Goal: Transaction & Acquisition: Purchase product/service

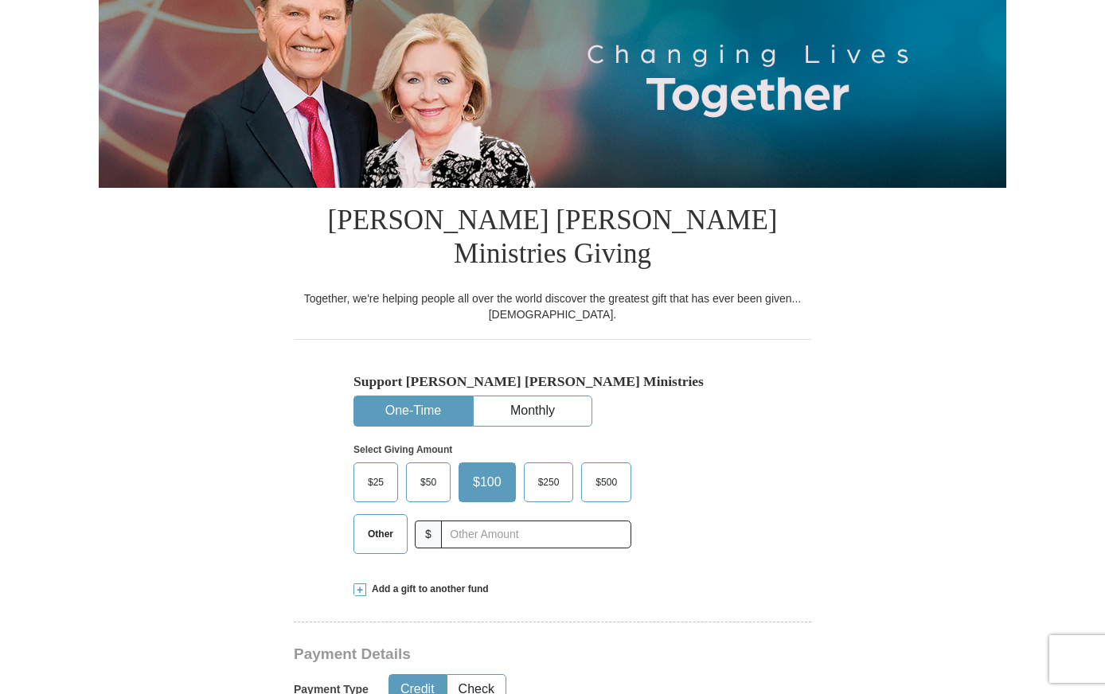
scroll to position [239, 0]
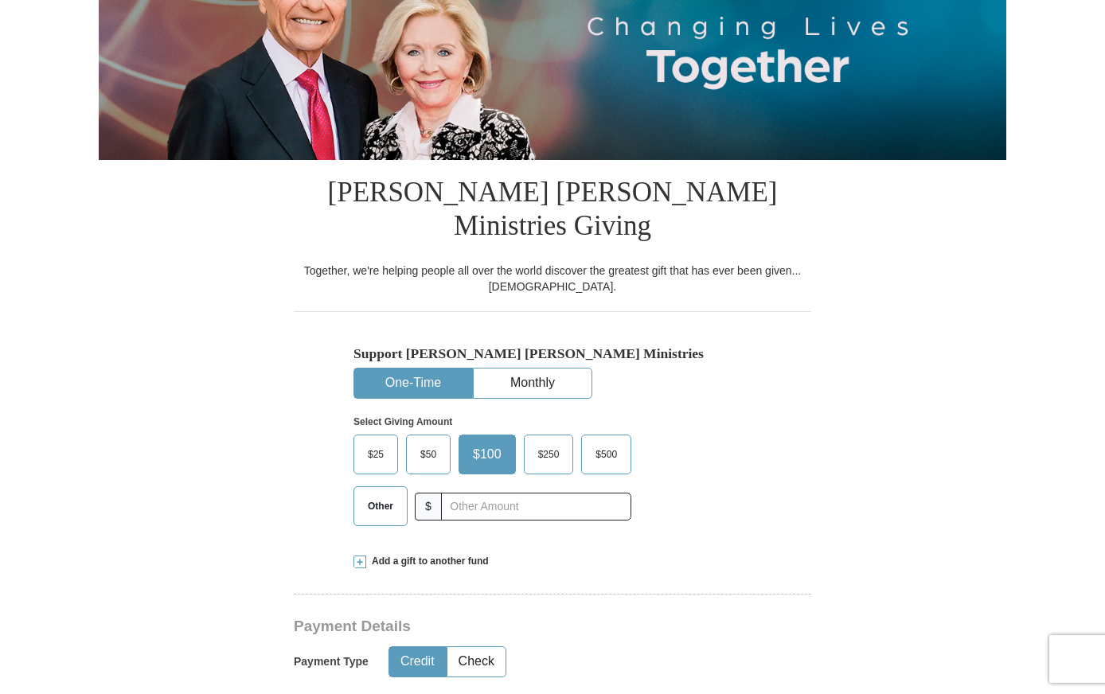
click at [379, 494] on span "Other" at bounding box center [380, 506] width 41 height 24
click at [0, 0] on input "Other" at bounding box center [0, 0] width 0 height 0
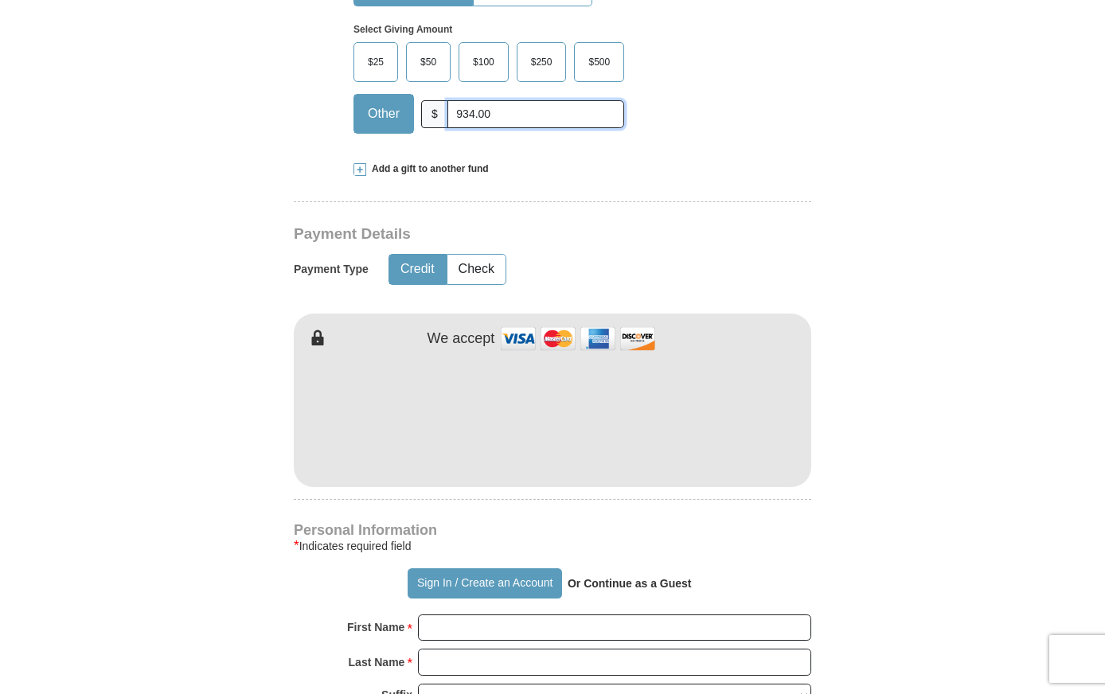
scroll to position [637, 0]
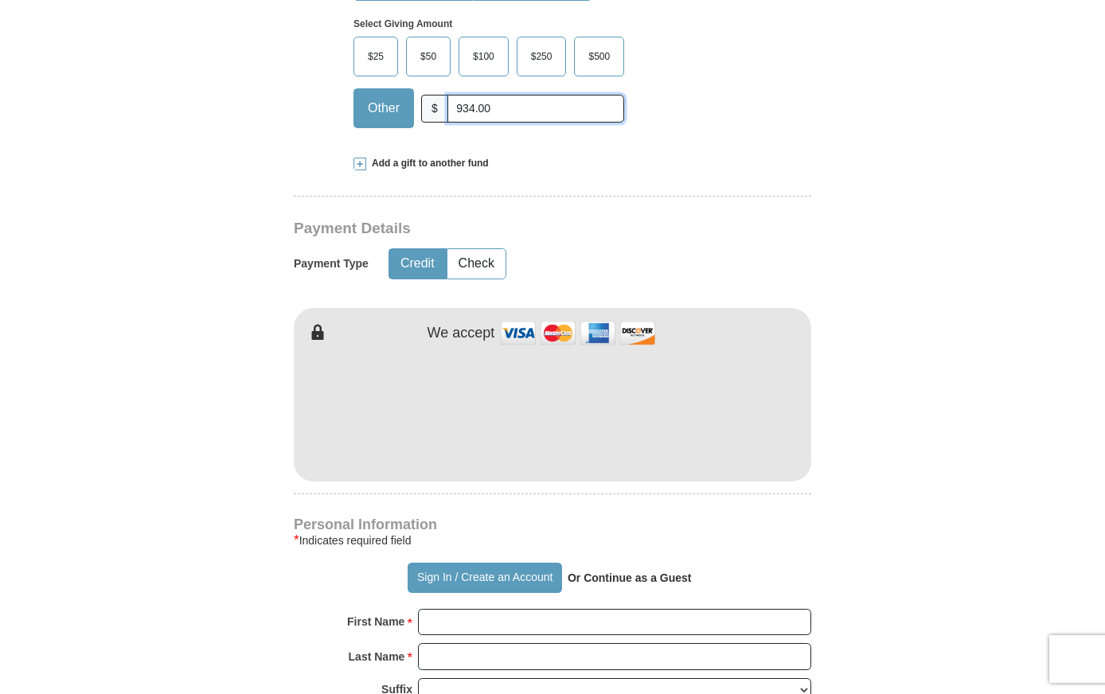
type input "934.00"
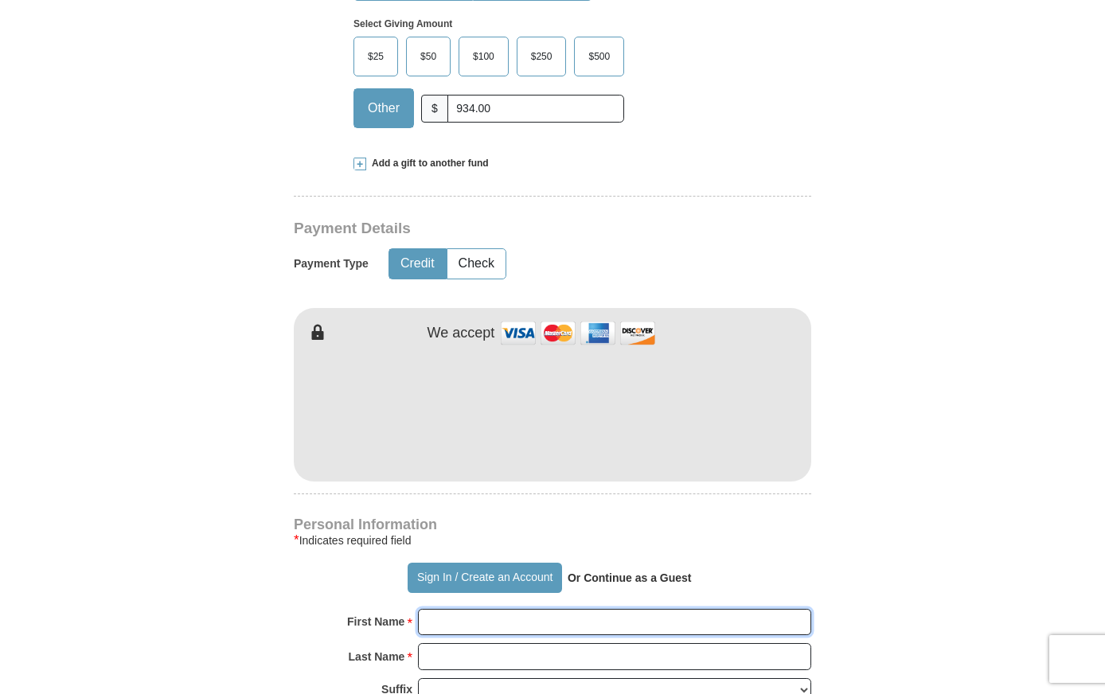
click at [448, 609] on input "First Name *" at bounding box center [614, 622] width 393 height 27
type input "[PERSON_NAME]"
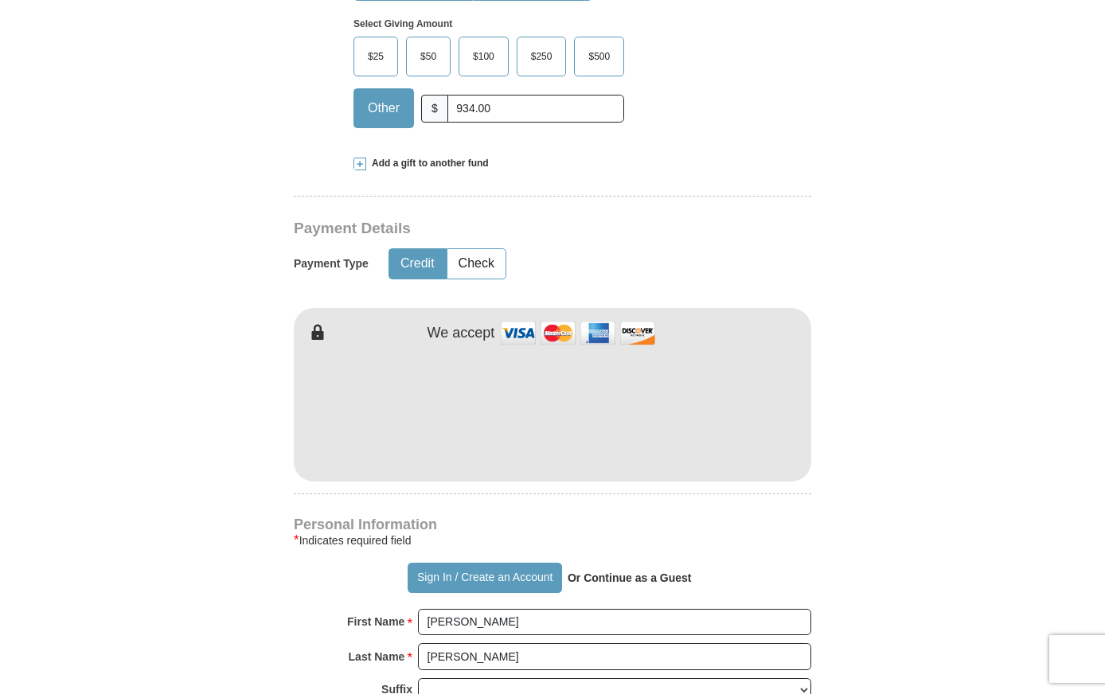
type input "[EMAIL_ADDRESS][DOMAIN_NAME]"
type input "[STREET_ADDRESS]"
type input "Greenwood"
select select "AR"
type input "72936-4969"
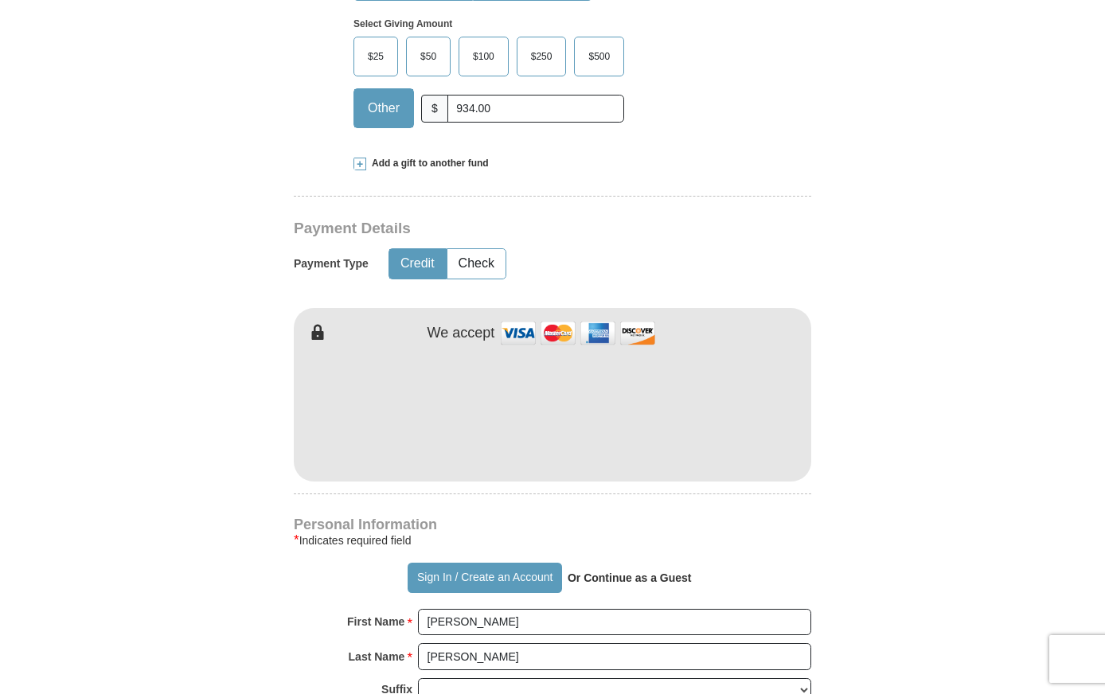
type input "4796291687"
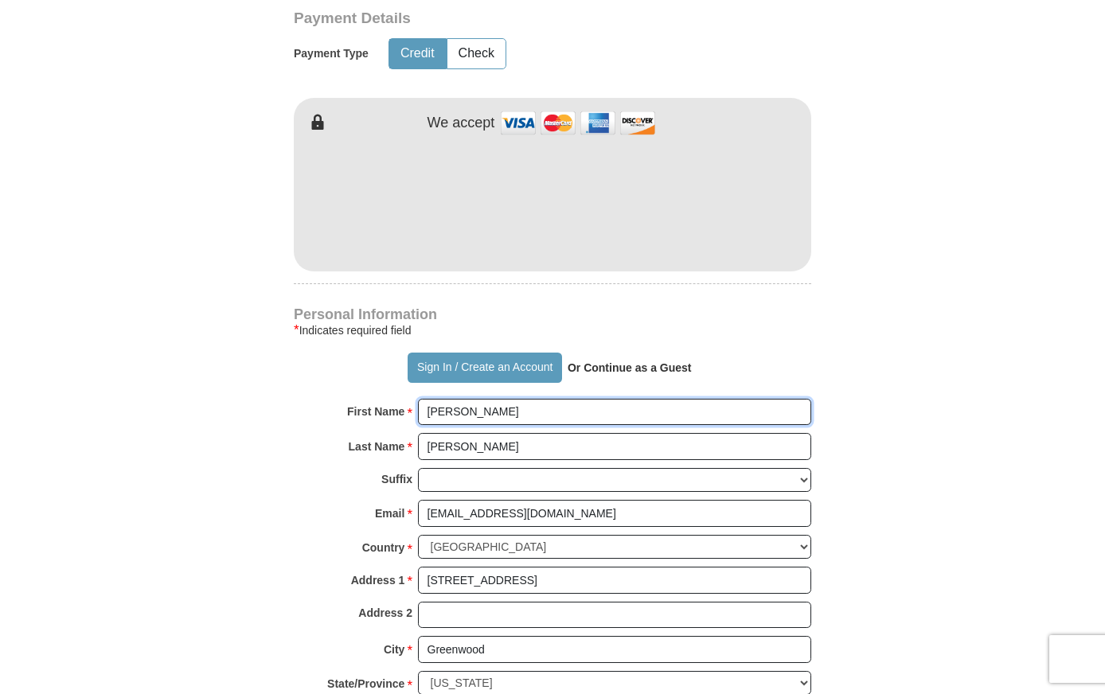
scroll to position [876, 0]
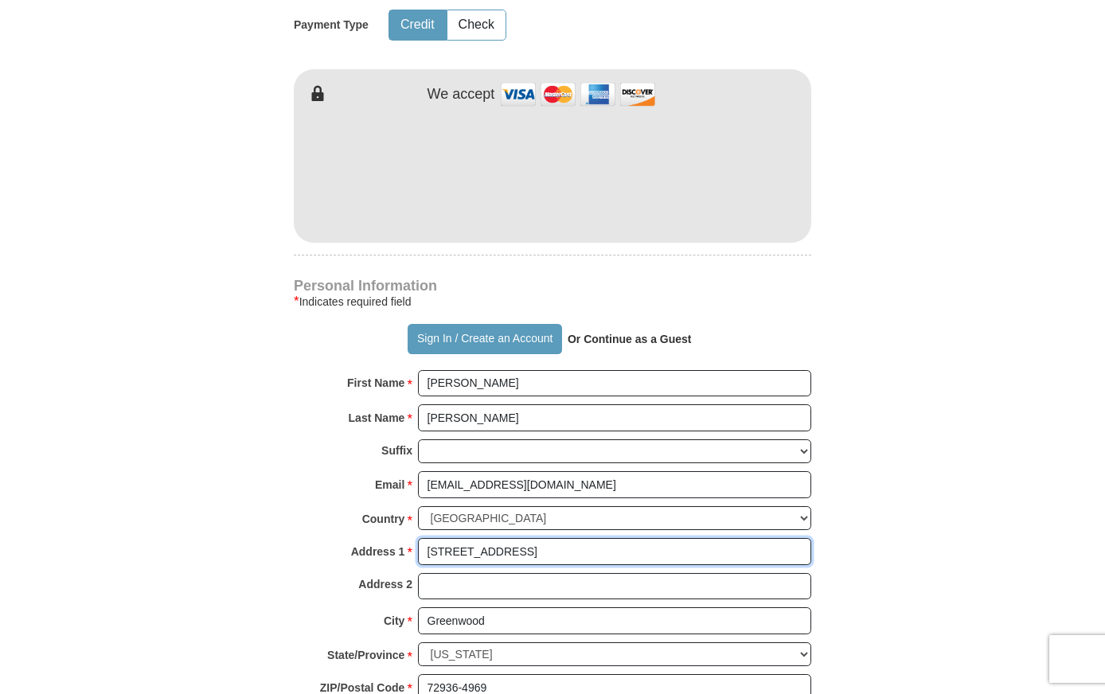
click at [560, 538] on input "[STREET_ADDRESS]" at bounding box center [614, 551] width 393 height 27
type input "1"
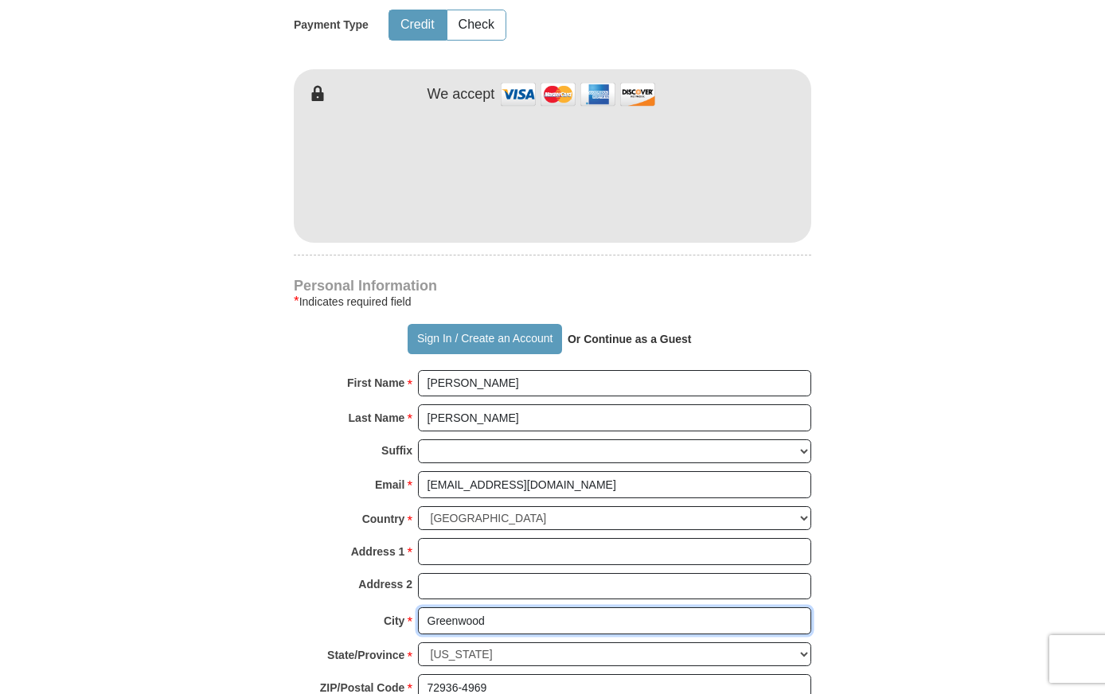
drag, startPoint x: 541, startPoint y: 598, endPoint x: 387, endPoint y: 577, distance: 155.8
click at [387, 607] on div "City * [GEOGRAPHIC_DATA] Please enter City" at bounding box center [552, 624] width 517 height 35
drag, startPoint x: 494, startPoint y: 624, endPoint x: 372, endPoint y: 618, distance: 122.8
click at [372, 642] on div "State/Province * Choose [US_STATE] [US_STATE] [US_STATE] [US_STATE] [US_STATE] …" at bounding box center [552, 658] width 517 height 33
drag, startPoint x: 508, startPoint y: 653, endPoint x: 396, endPoint y: 649, distance: 111.5
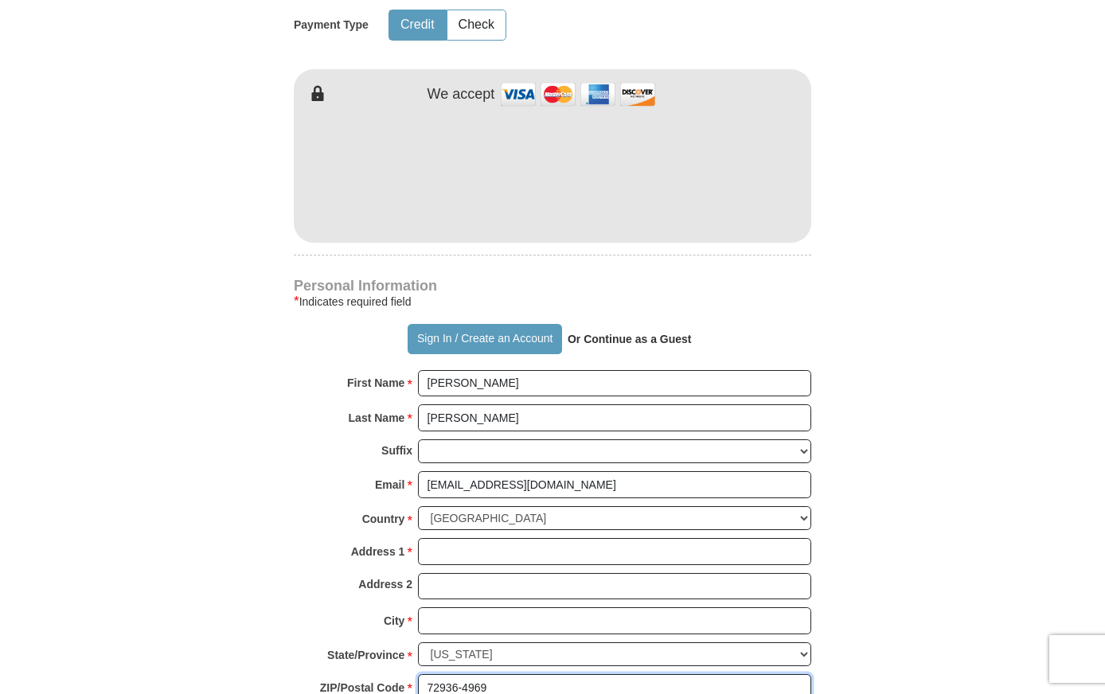
click at [396, 674] on div "ZIP/Postal Code * 72936-4969 No postal code? Click here. Please enter ZIP/Posta…" at bounding box center [552, 691] width 517 height 35
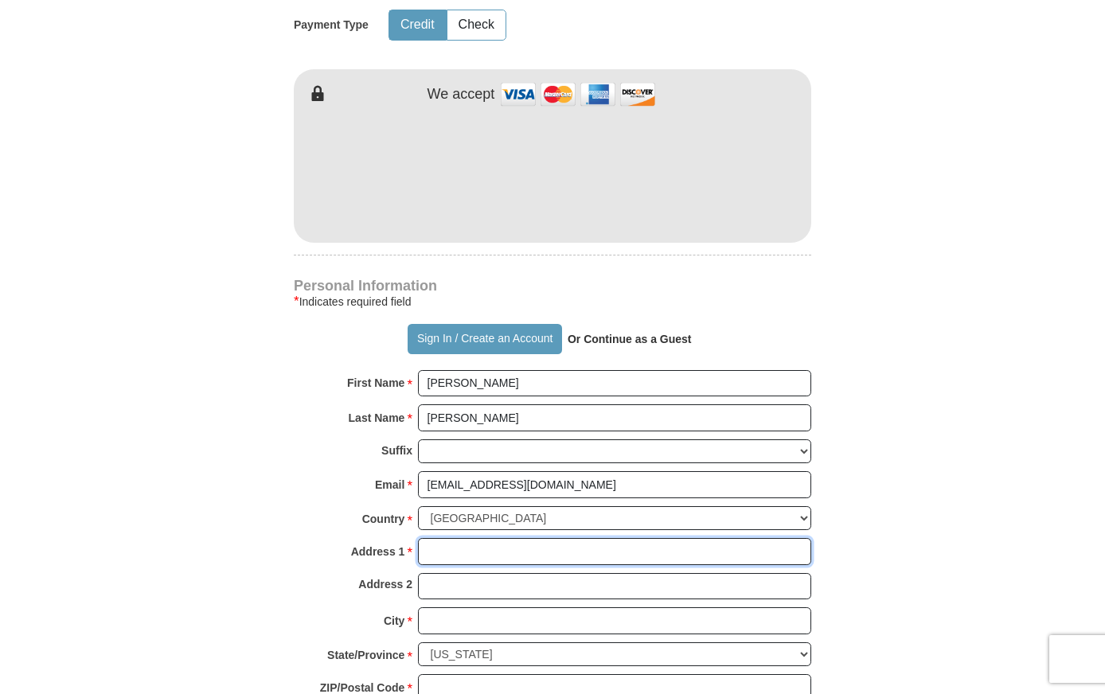
click at [437, 538] on input "Address 1 *" at bounding box center [614, 551] width 393 height 27
type input "PO BOX 744"
type input "FORT [PERSON_NAME]"
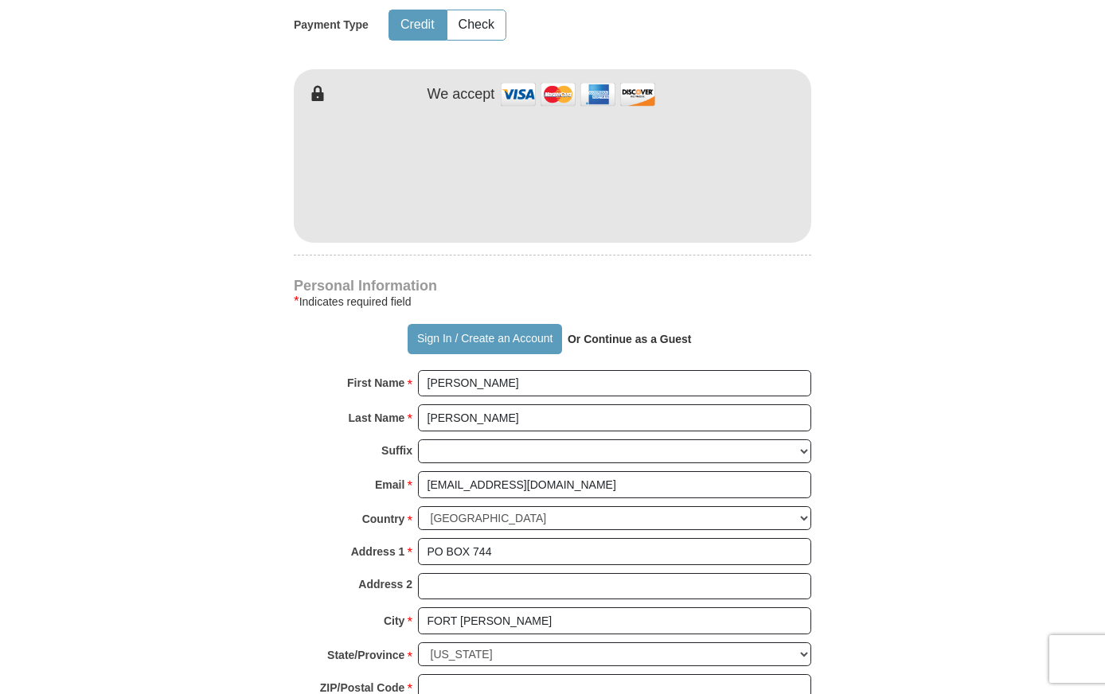
type input "72902"
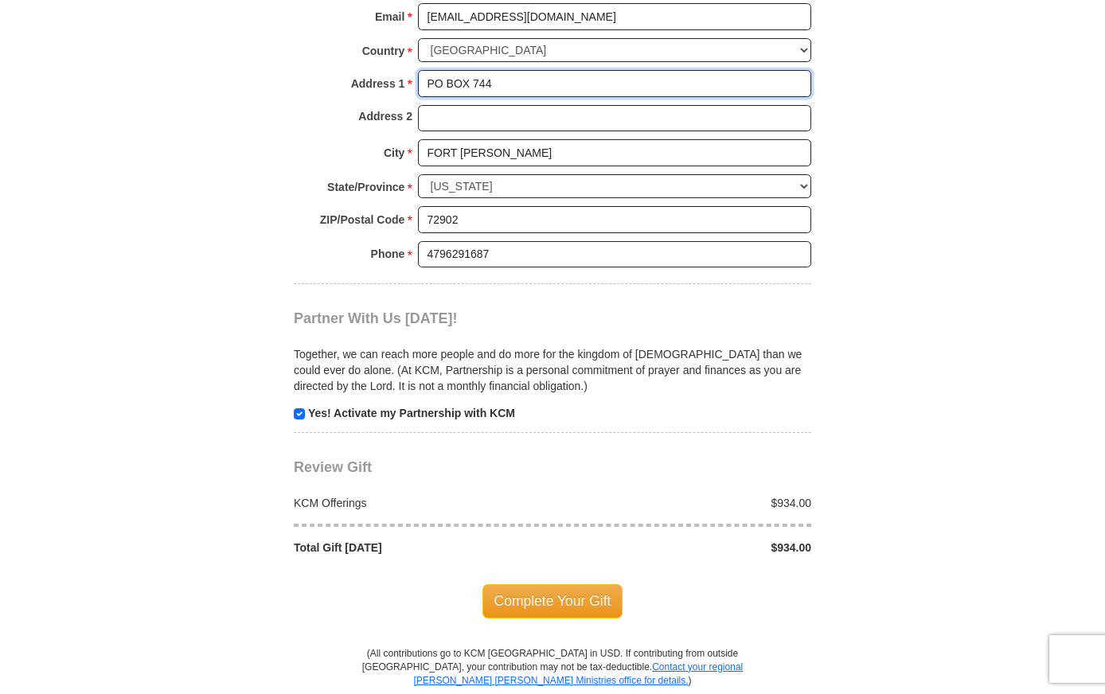
scroll to position [1353, 0]
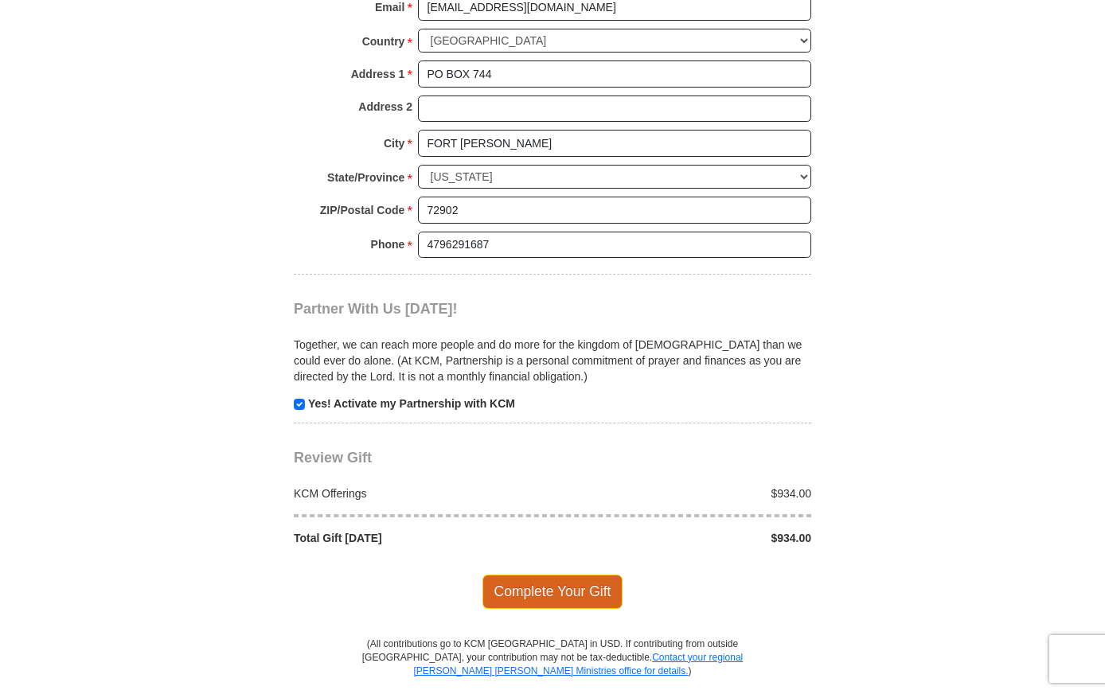
click at [559, 575] on span "Complete Your Gift" at bounding box center [552, 591] width 141 height 33
